Goal: Task Accomplishment & Management: Use online tool/utility

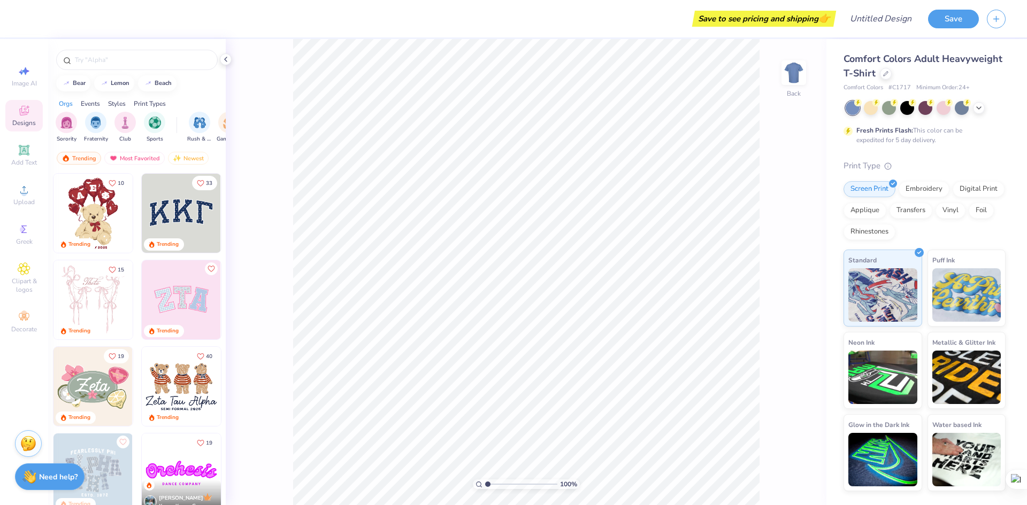
click at [166, 208] on img at bounding box center [181, 213] width 79 height 79
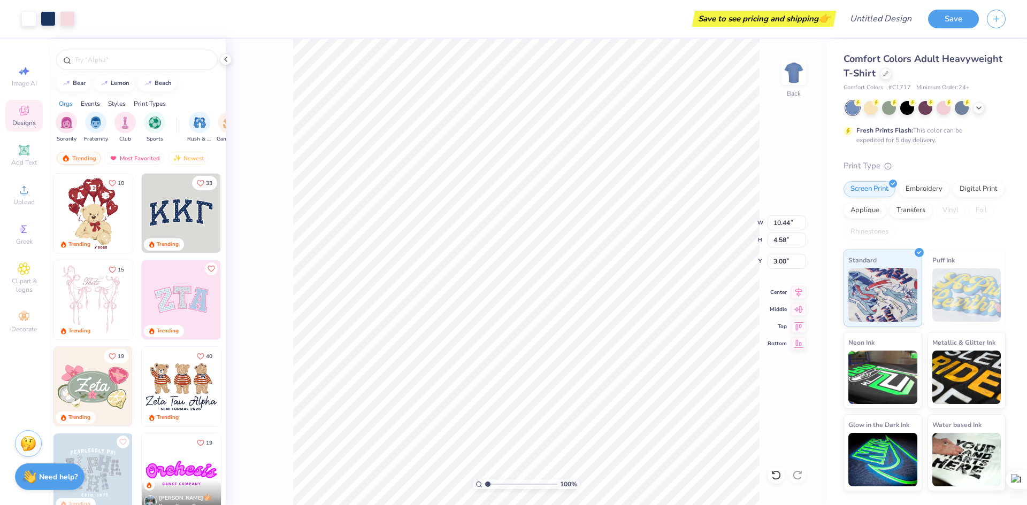
type input "6.52"
click at [195, 296] on img at bounding box center [181, 300] width 79 height 79
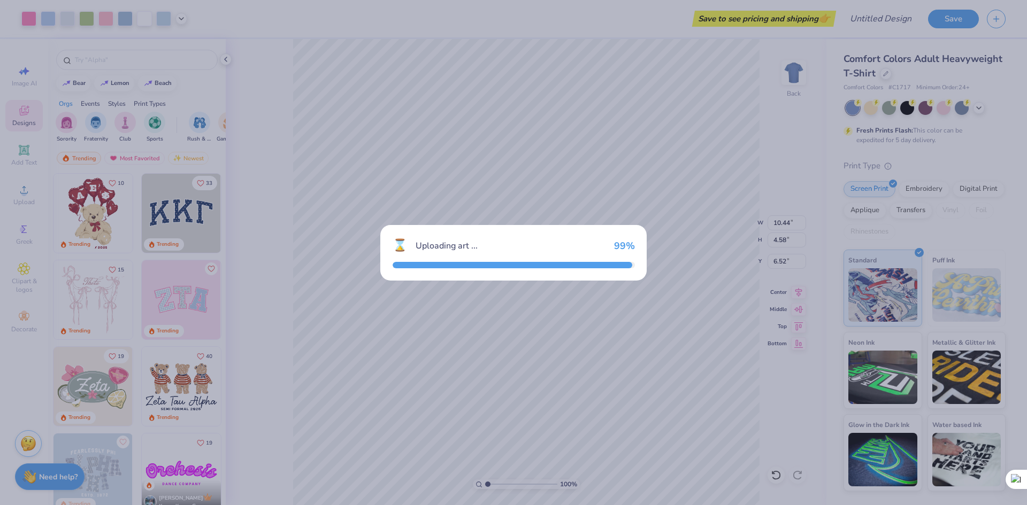
type input "9.71"
type input "4.86"
type input "3.00"
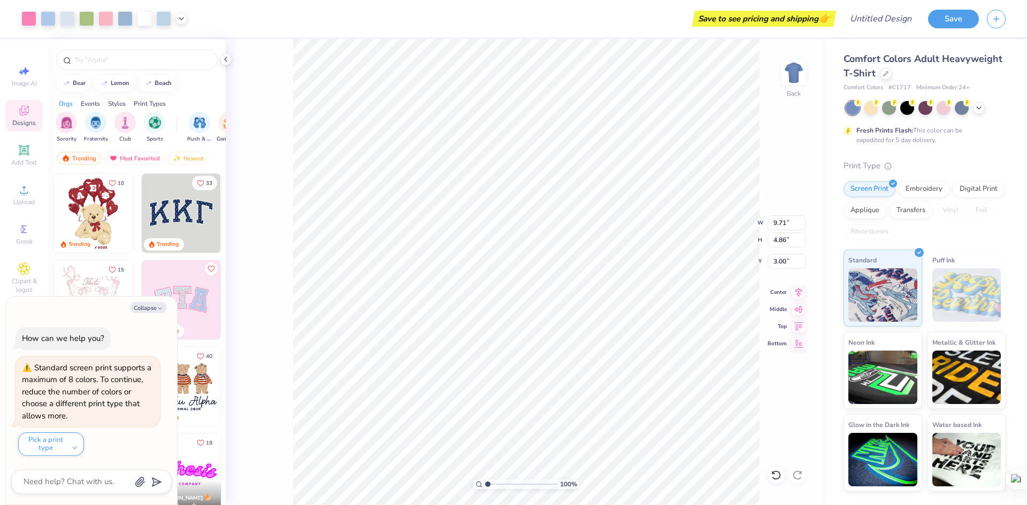
type textarea "x"
type input "11.11"
type textarea "x"
type input "10.44"
type input "4.58"
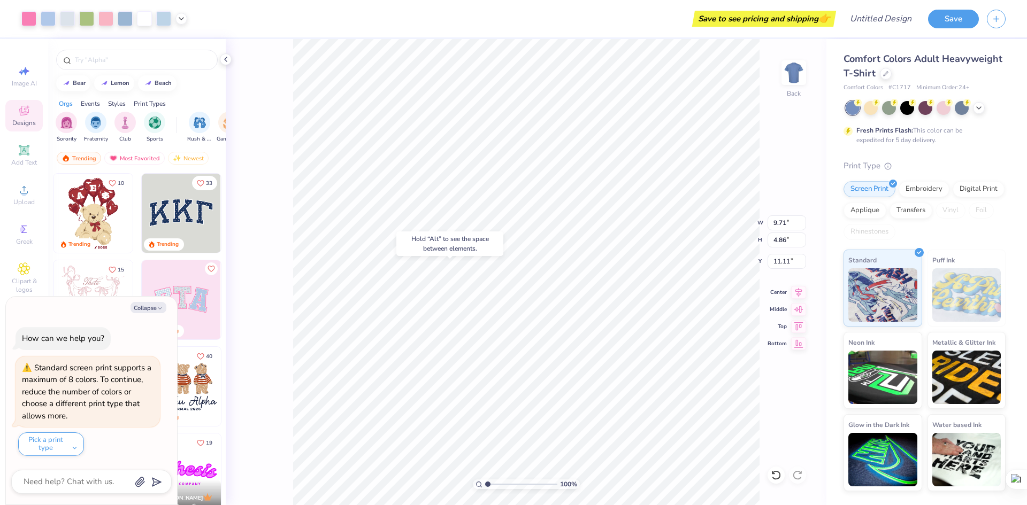
type input "6.52"
type textarea "x"
type input "4.40"
type textarea "x"
type input "9.71"
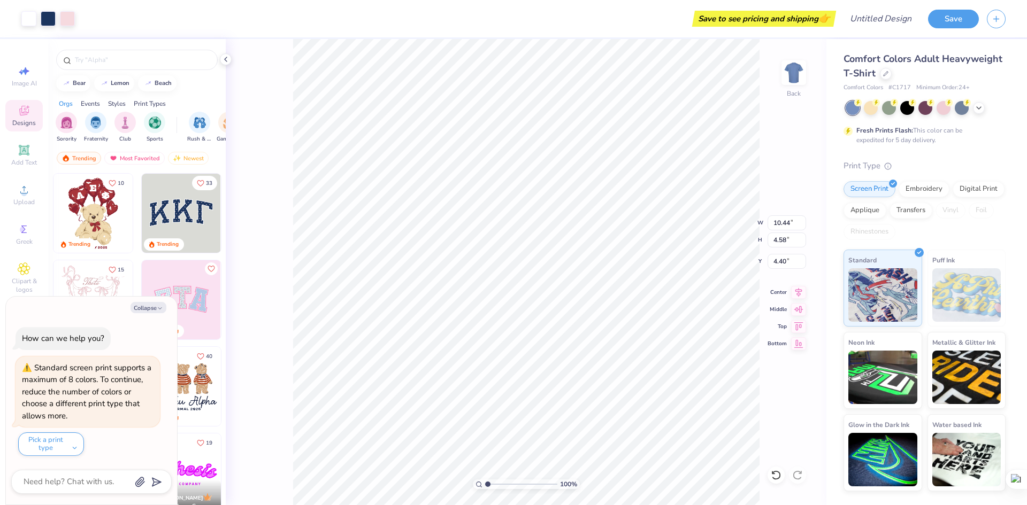
type input "4.86"
type input "11.11"
type textarea "x"
type input "8.98"
click at [802, 72] on img at bounding box center [793, 72] width 43 height 43
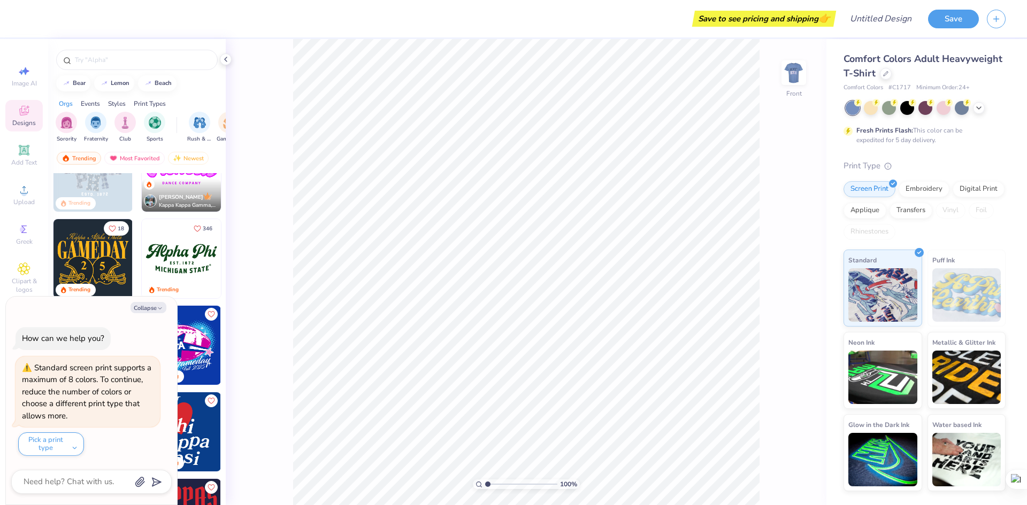
scroll to position [267, 0]
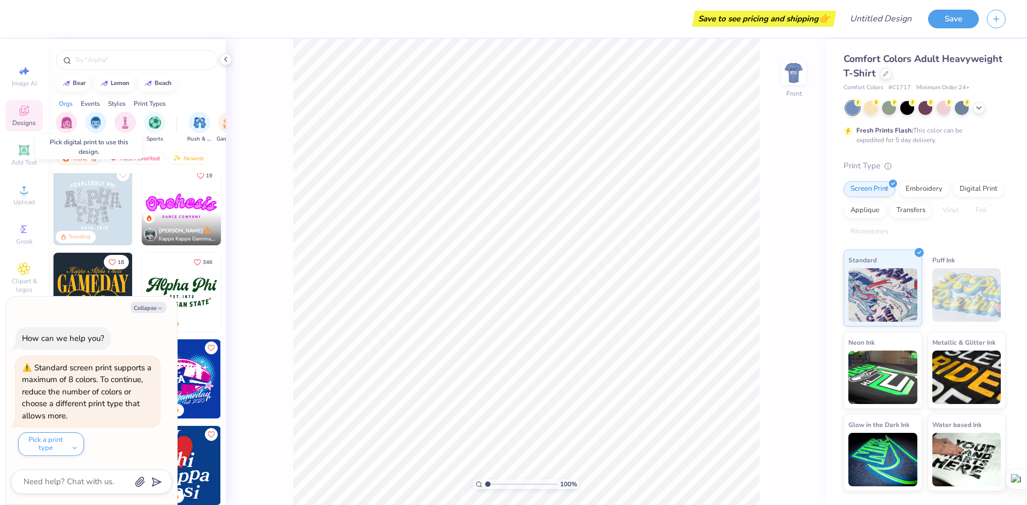
click at [89, 207] on img at bounding box center [92, 205] width 79 height 79
click at [90, 200] on img at bounding box center [92, 205] width 79 height 79
click at [87, 218] on img at bounding box center [92, 205] width 79 height 79
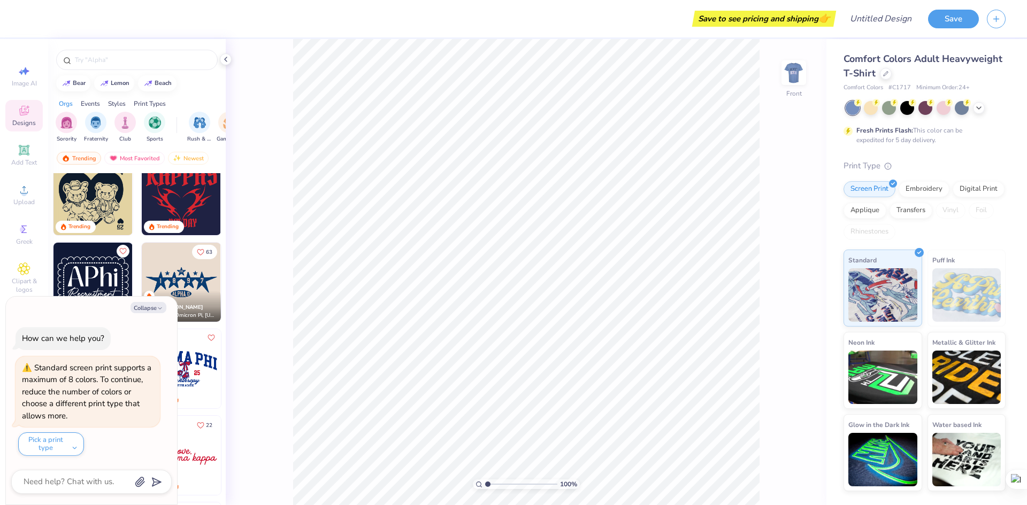
scroll to position [713, 0]
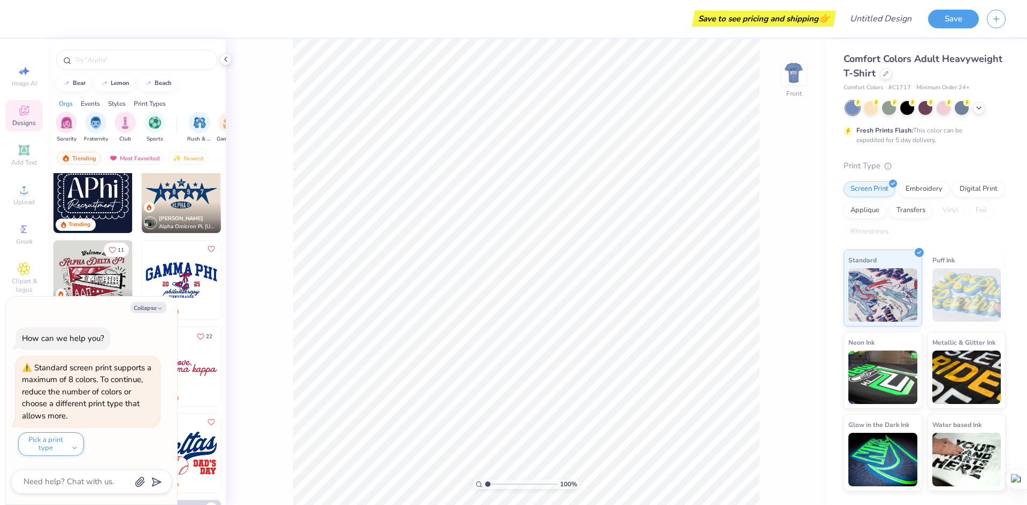
click at [183, 191] on img at bounding box center [181, 193] width 79 height 79
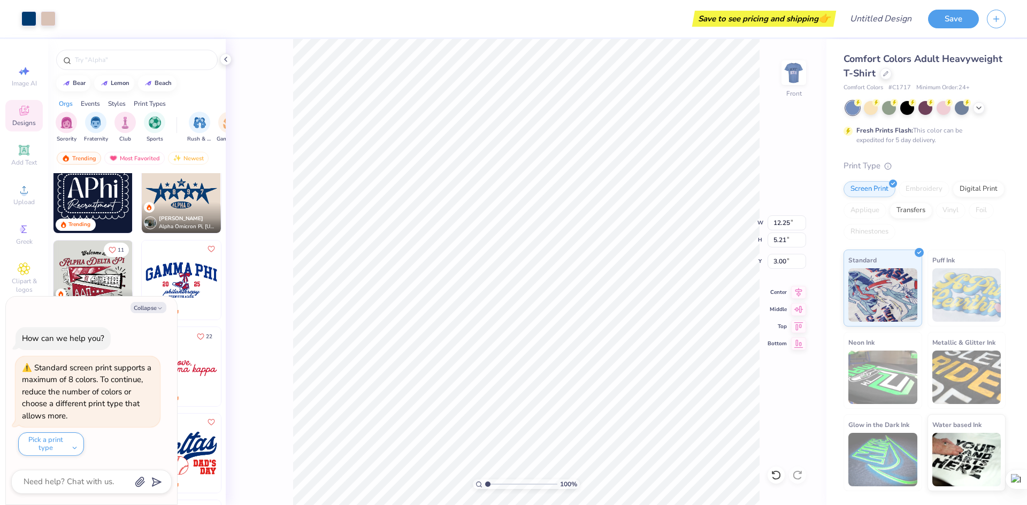
type textarea "x"
type input "4.88"
click at [960, 18] on button "Save" at bounding box center [953, 17] width 51 height 19
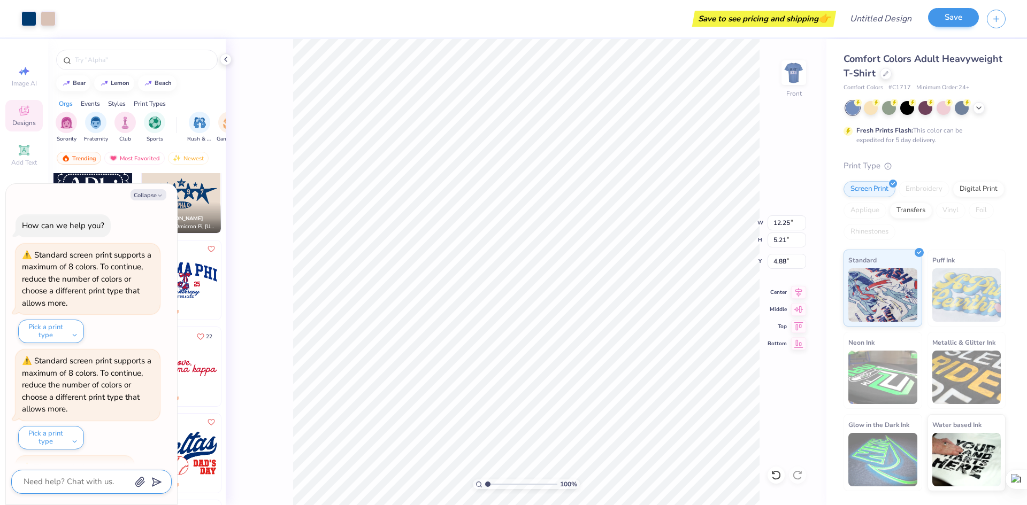
scroll to position [22, 0]
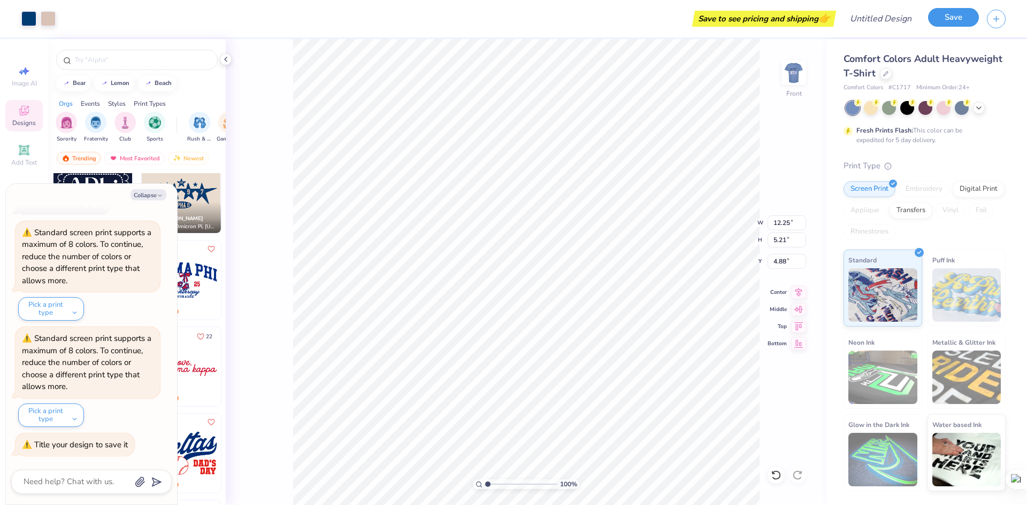
click at [954, 13] on button "Save" at bounding box center [953, 17] width 51 height 19
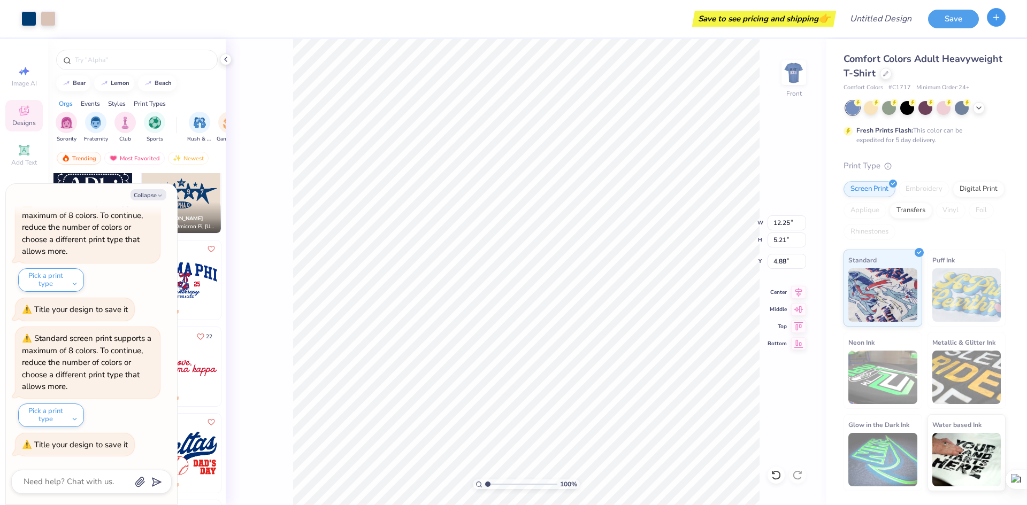
click at [999, 17] on line "button" at bounding box center [996, 17] width 5 height 0
type textarea "x"
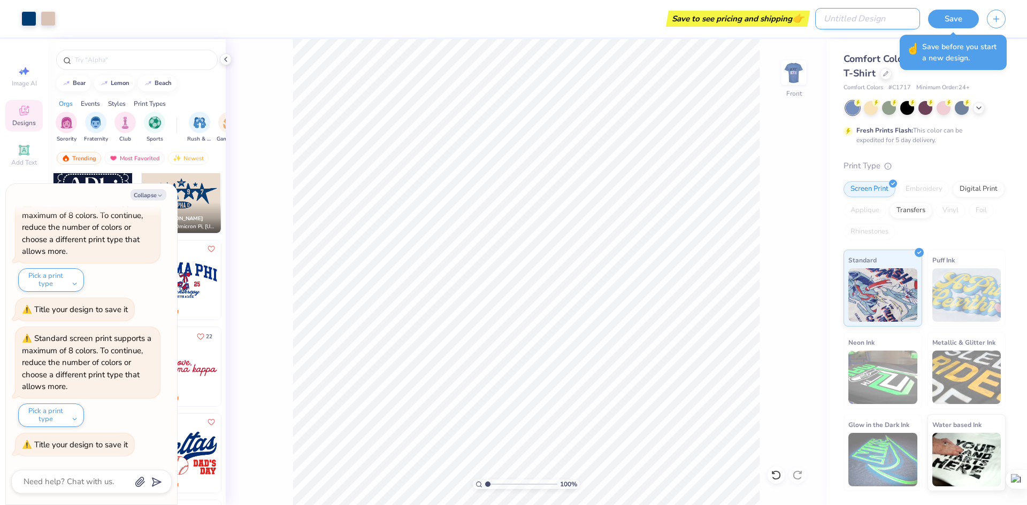
click at [889, 17] on input "Design Title" at bounding box center [867, 18] width 105 height 21
type input "e"
type textarea "x"
type input "ev"
type textarea "x"
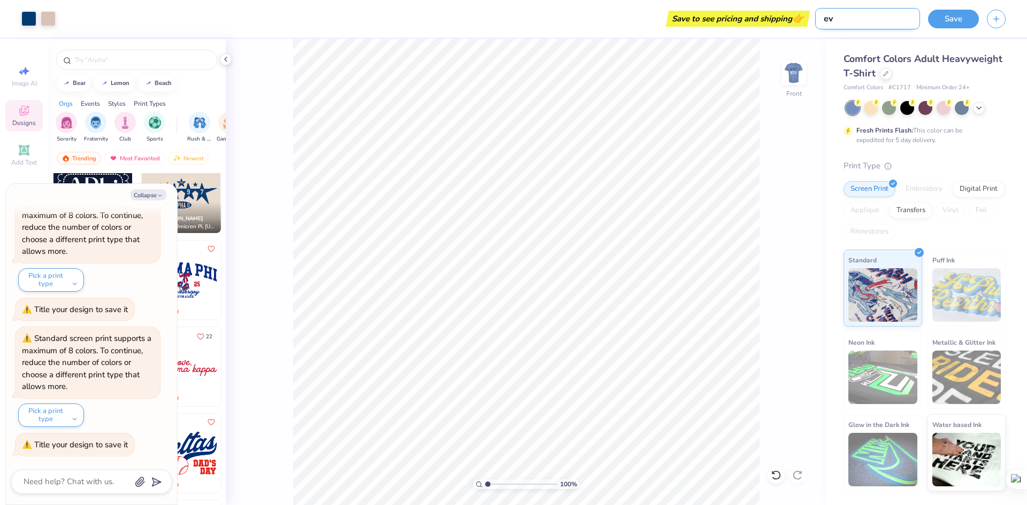
type input "eva"
type textarea "x"
type input "evab"
type textarea "x"
type input "evabn"
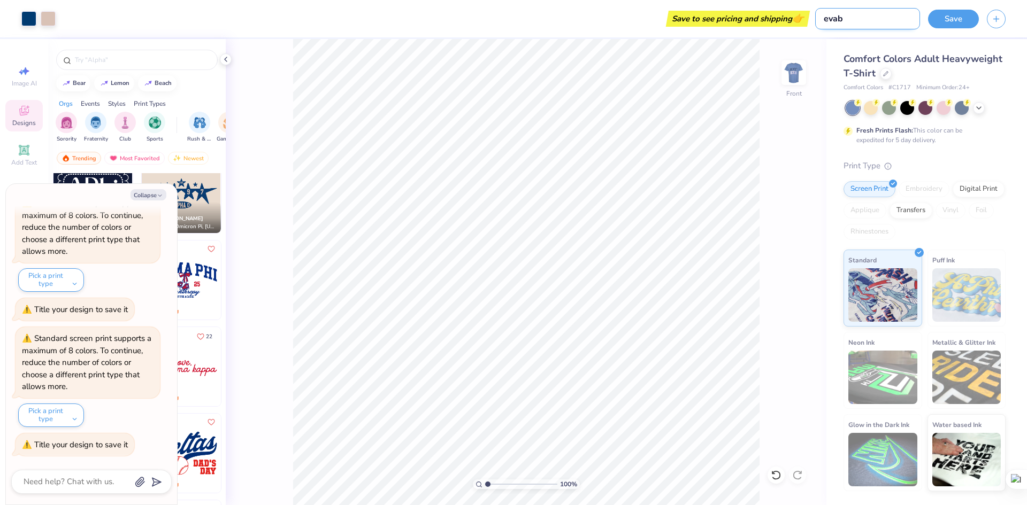
type textarea "x"
type input "evab"
type textarea "x"
type input "eva"
type textarea "x"
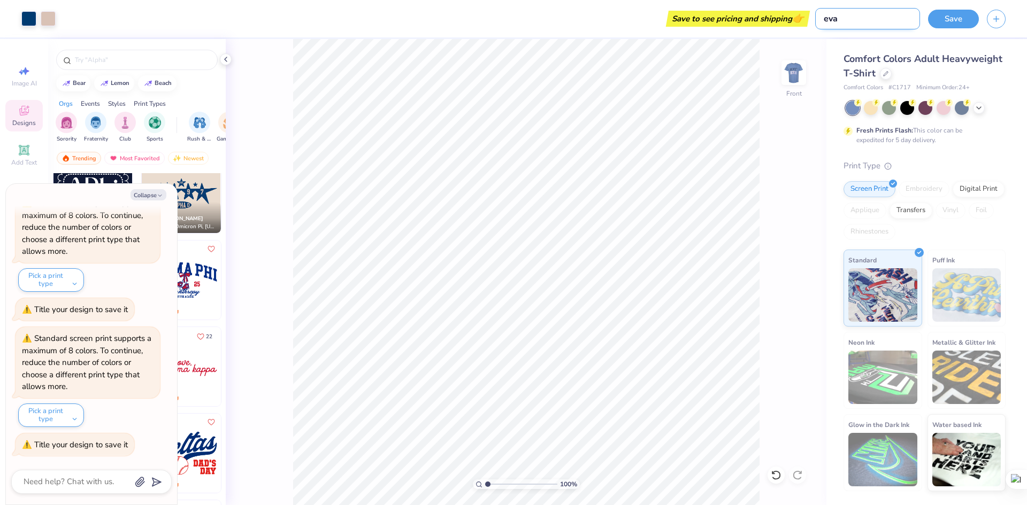
type input "evan"
type textarea "x"
type input "evan"
click at [947, 22] on button "Save" at bounding box center [953, 17] width 51 height 19
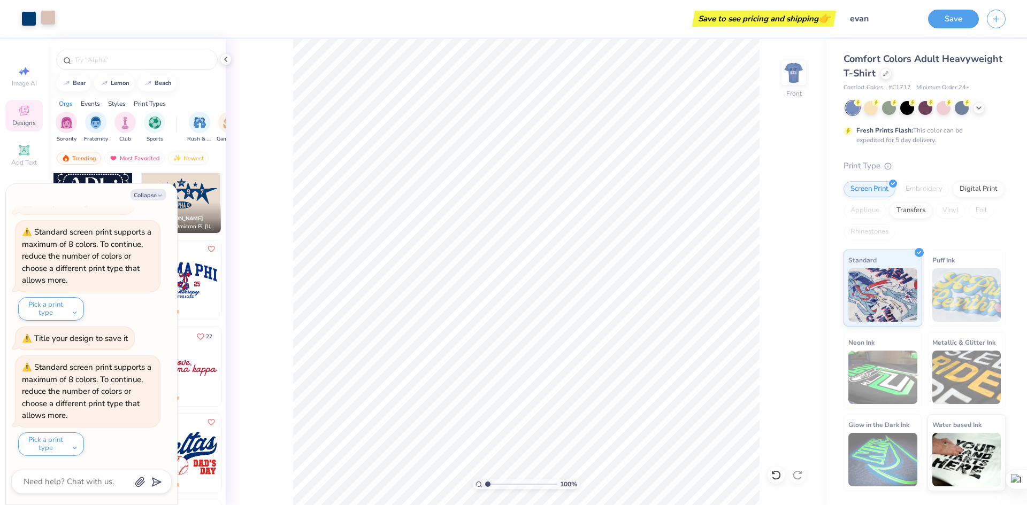
click at [55, 19] on div at bounding box center [48, 17] width 15 height 15
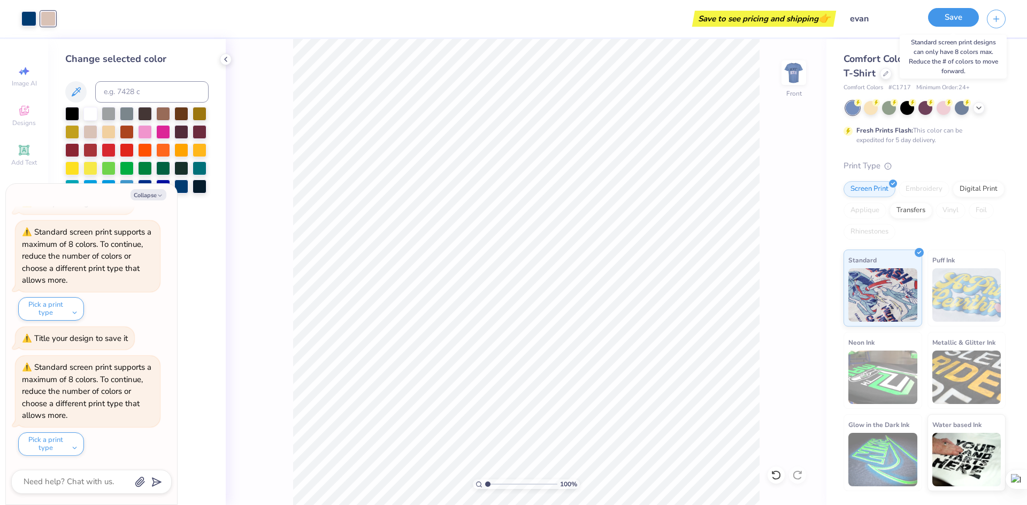
click at [968, 20] on button "Save" at bounding box center [953, 17] width 51 height 19
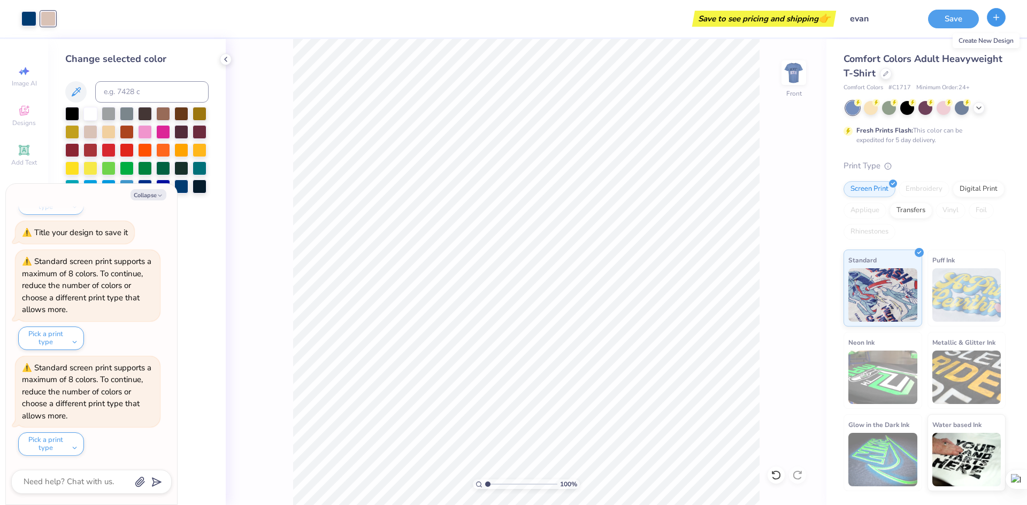
click at [991, 18] on button "button" at bounding box center [996, 17] width 19 height 19
click at [955, 58] on span "Save before you start a new design." at bounding box center [961, 52] width 78 height 22
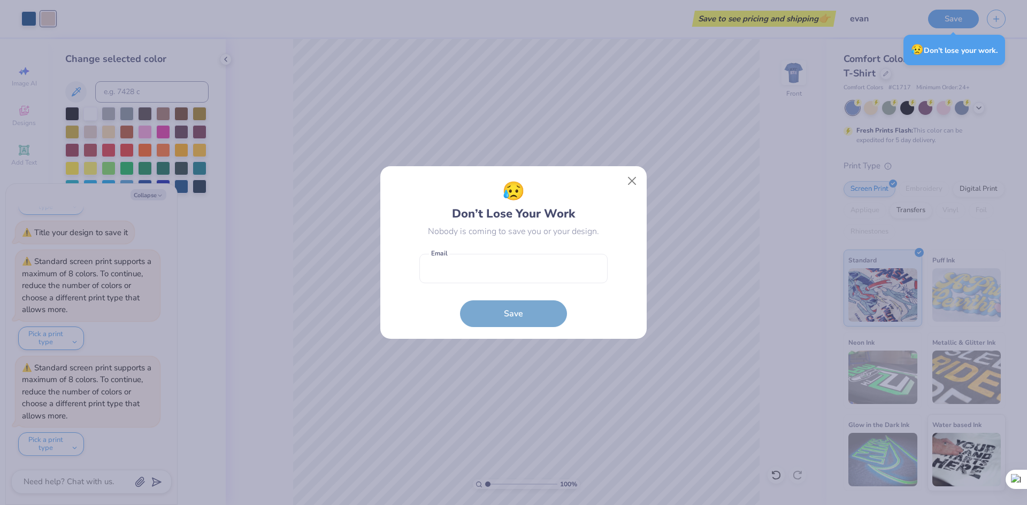
type textarea "x"
click at [517, 266] on input "email" at bounding box center [513, 268] width 188 height 29
paste input "743639"
click at [505, 266] on input "743639" at bounding box center [513, 268] width 188 height 29
type input "743639"
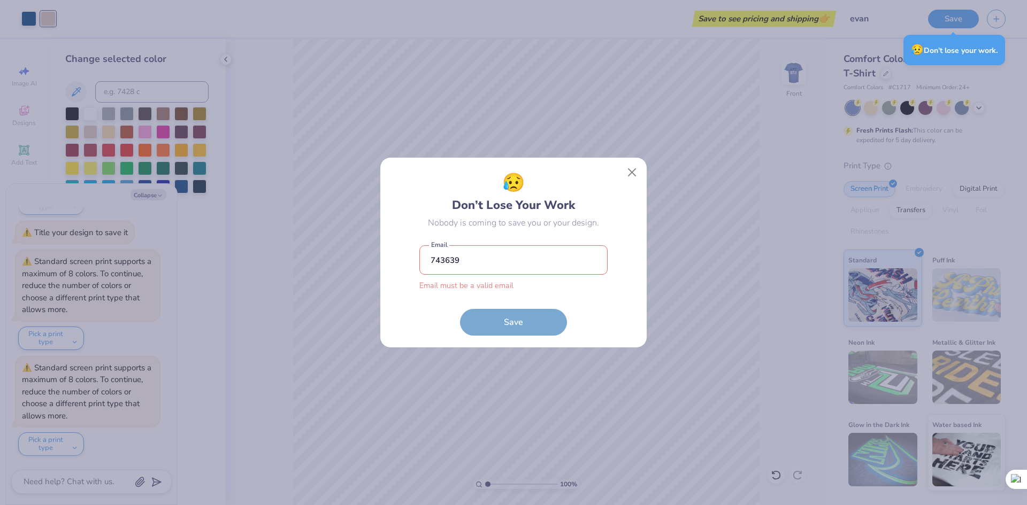
type textarea "x"
click at [485, 261] on input "743639" at bounding box center [513, 260] width 188 height 29
type input "7"
click at [632, 172] on button "Close" at bounding box center [632, 173] width 20 height 20
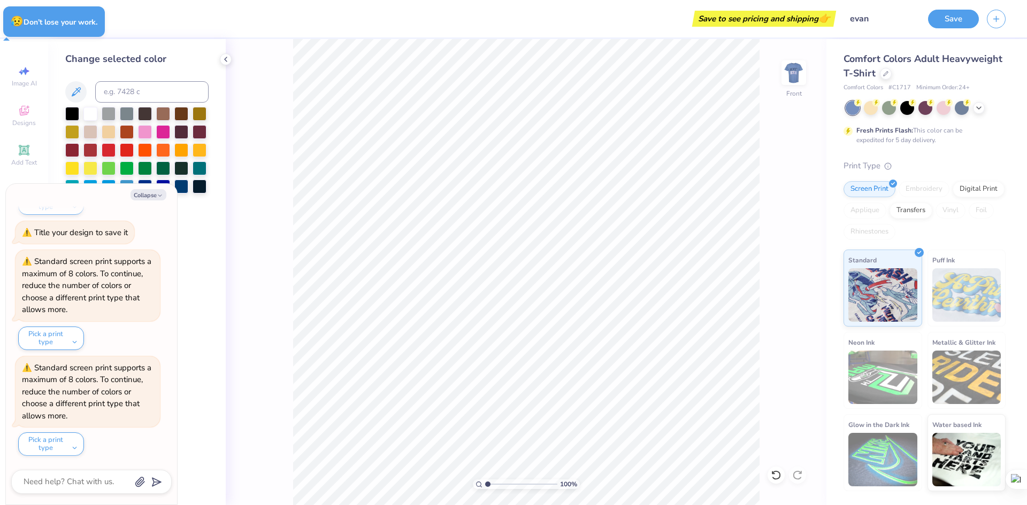
type textarea "x"
